Goal: Task Accomplishment & Management: Manage account settings

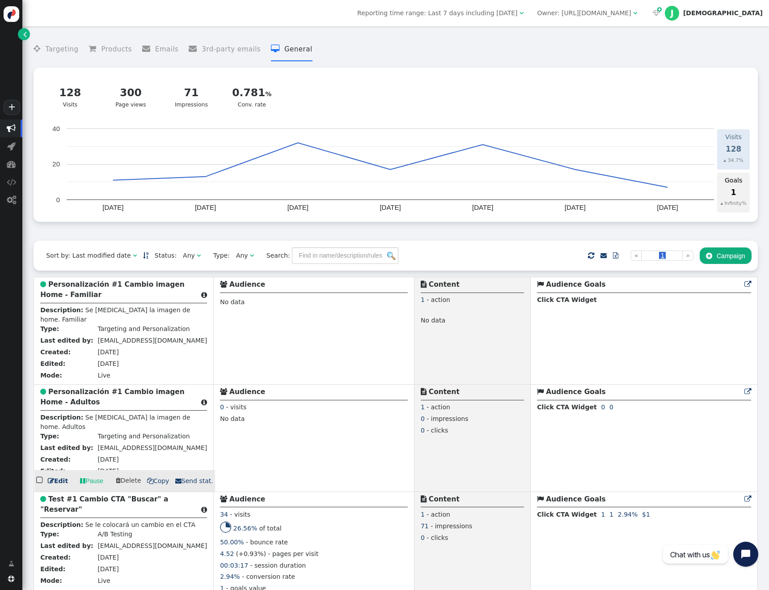
click at [479, 429] on div "0 - clicks" at bounding box center [472, 432] width 103 height 12
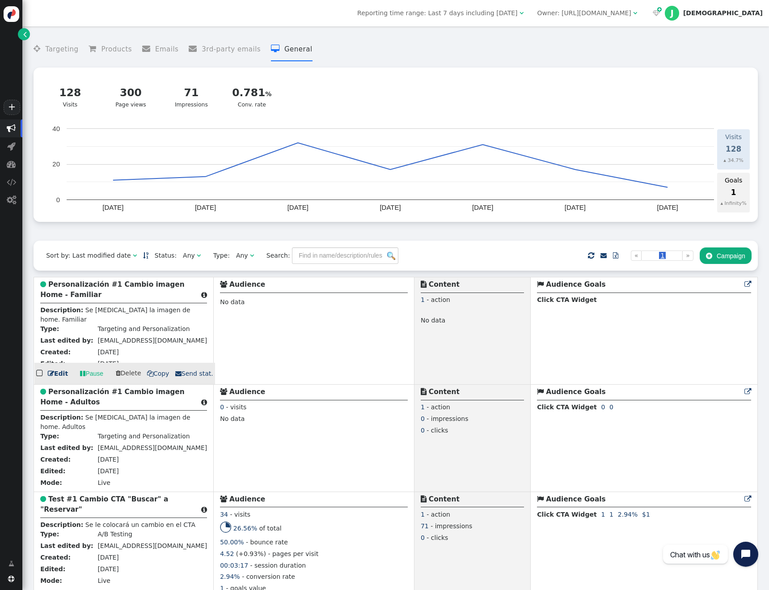
click at [56, 376] on link " Edit" at bounding box center [58, 373] width 20 height 9
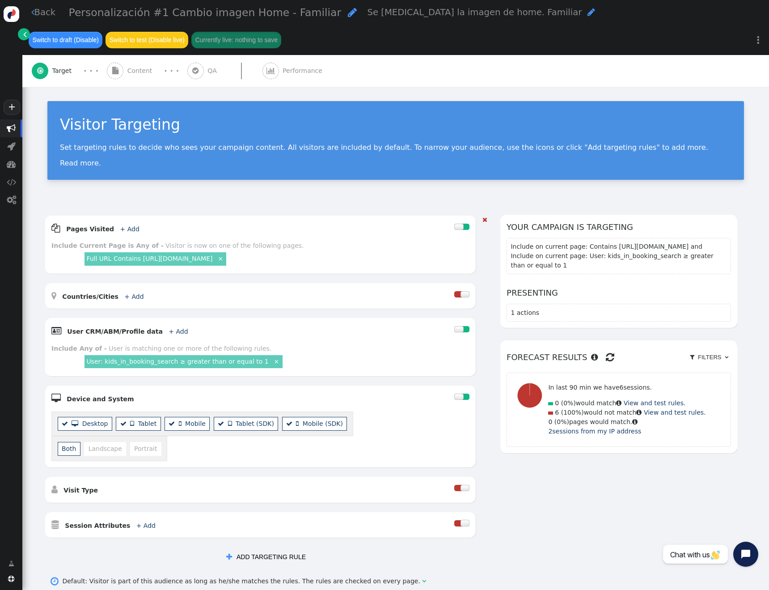
click at [189, 363] on link "User: kids_in_booking_search ≥ greater than or equal to 1" at bounding box center [177, 361] width 182 height 7
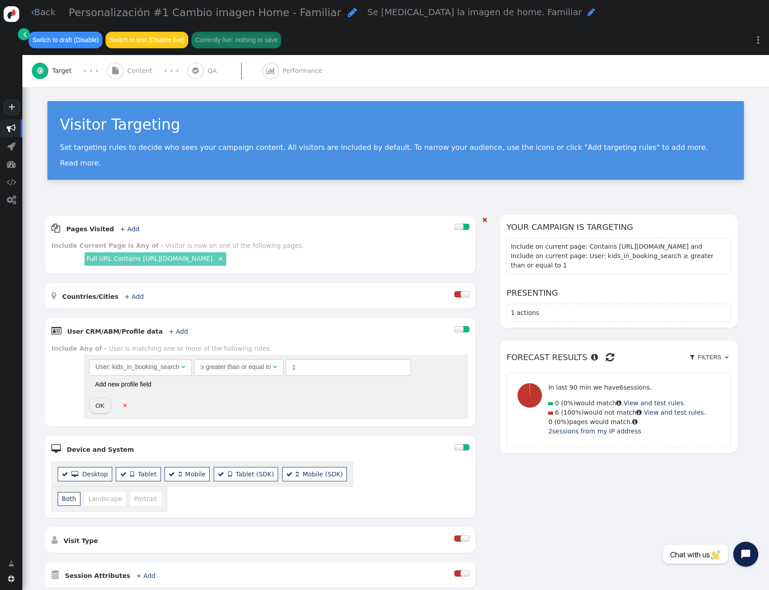
click at [266, 368] on div "≥ greater than or equal to" at bounding box center [236, 366] width 70 height 9
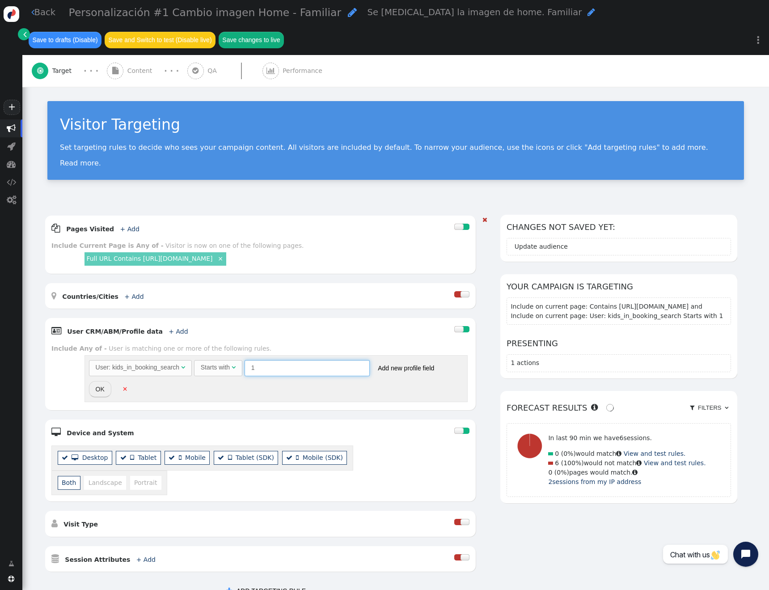
click at [295, 370] on input "1" at bounding box center [307, 368] width 125 height 16
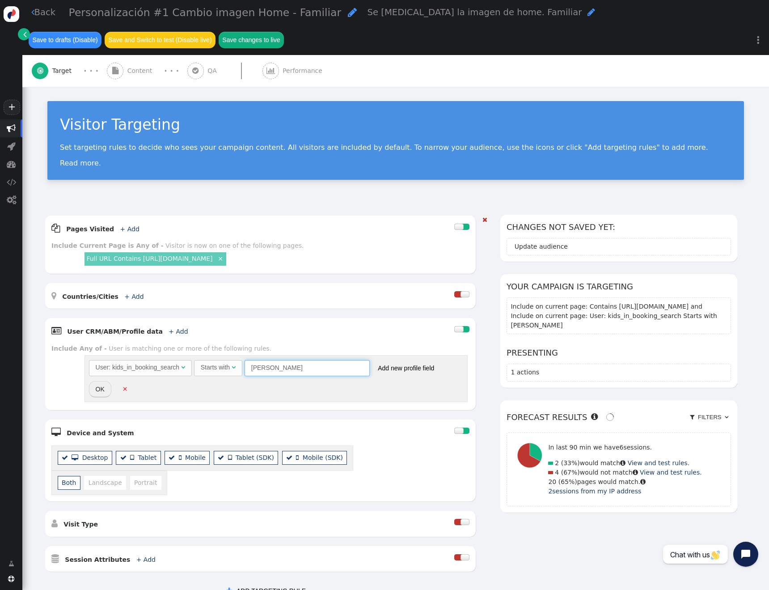
type input "[PERSON_NAME]"
click at [368, 396] on div "User: kids_in_booking_search  Starts with  [PERSON_NAME] (Empty) 1 ene 01 , 1…" at bounding box center [276, 378] width 383 height 47
click at [98, 393] on button "OK" at bounding box center [100, 389] width 22 height 16
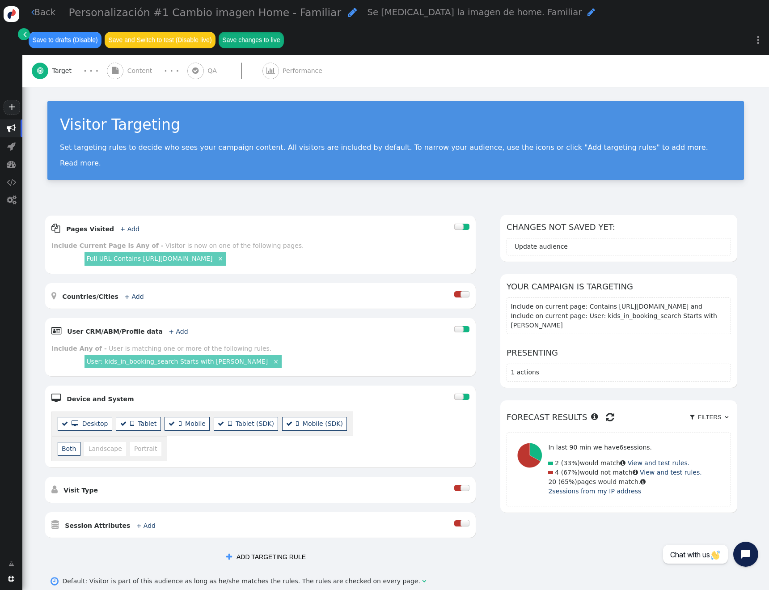
click at [284, 32] on button "Save changes to live" at bounding box center [251, 40] width 65 height 16
